Goal: Contribute content: Contribute content

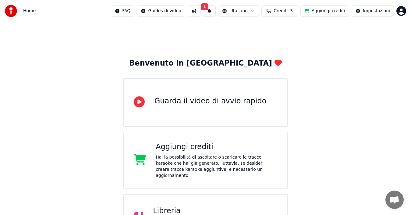
click at [282, 10] on span "Crediti" at bounding box center [280, 11] width 14 height 6
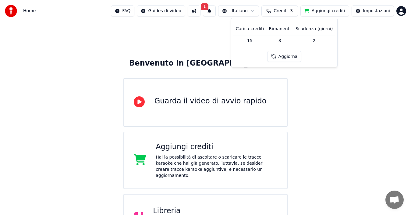
click at [286, 60] on button "Aggiorna" at bounding box center [284, 56] width 34 height 11
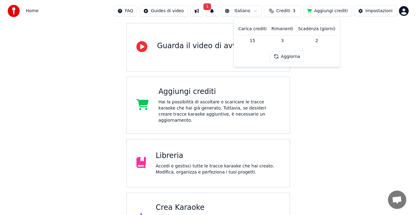
scroll to position [78, 0]
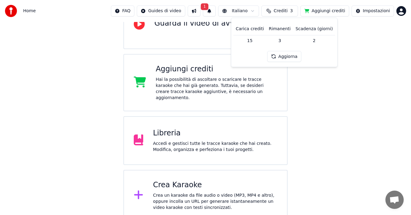
click at [174, 182] on div "Crea Karaoke" at bounding box center [215, 185] width 124 height 10
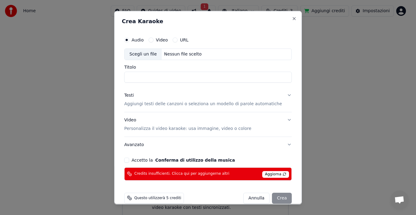
click at [145, 53] on div "Scegli un file" at bounding box center [143, 53] width 37 height 11
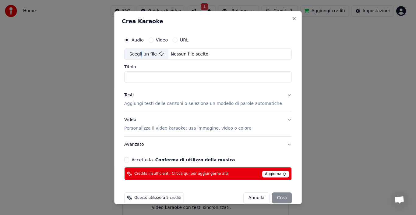
type input "**********"
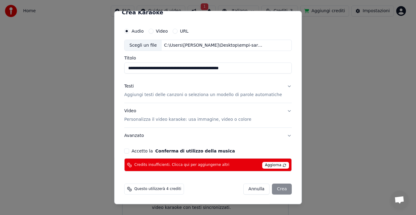
click at [272, 165] on span "Aggiorna" at bounding box center [275, 165] width 27 height 7
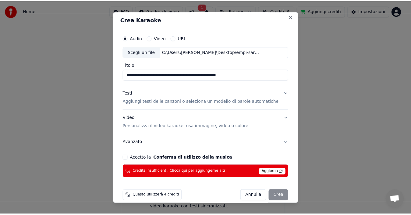
scroll to position [0, 0]
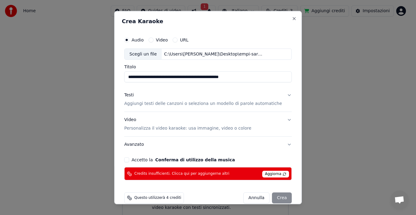
click at [153, 40] on button "Video" at bounding box center [151, 39] width 5 height 5
click at [143, 53] on div "Scegli un file" at bounding box center [143, 53] width 37 height 11
click at [129, 38] on button "Audio" at bounding box center [126, 39] width 5 height 5
click at [129, 42] on button "Audio" at bounding box center [126, 39] width 5 height 5
click at [144, 53] on div "Scegli un file" at bounding box center [143, 53] width 37 height 11
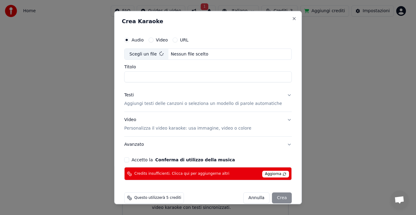
type input "**********"
click at [292, 19] on button "Close" at bounding box center [294, 18] width 5 height 5
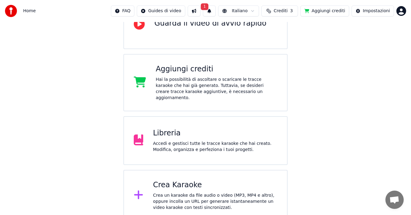
click at [216, 11] on button "1" at bounding box center [209, 10] width 13 height 11
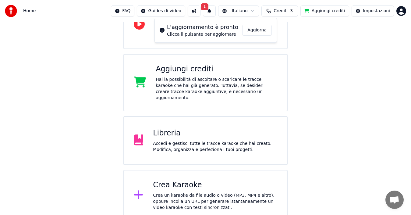
click at [255, 30] on button "Aggiorna" at bounding box center [257, 30] width 30 height 11
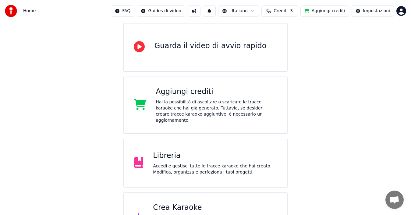
scroll to position [78, 0]
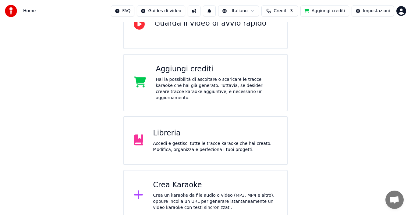
click at [199, 76] on div "Aggiungi crediti Hai la possibilità di ascoltare o scaricare le tracce karaoke …" at bounding box center [216, 82] width 121 height 37
